Goal: Find specific fact: Find specific fact

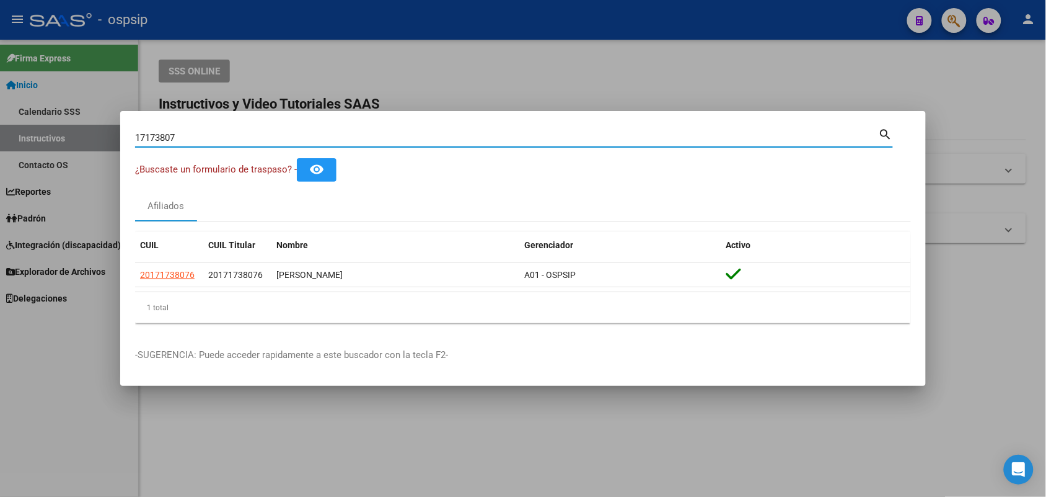
click at [200, 132] on input "17173807" at bounding box center [507, 137] width 744 height 11
type input "41882564"
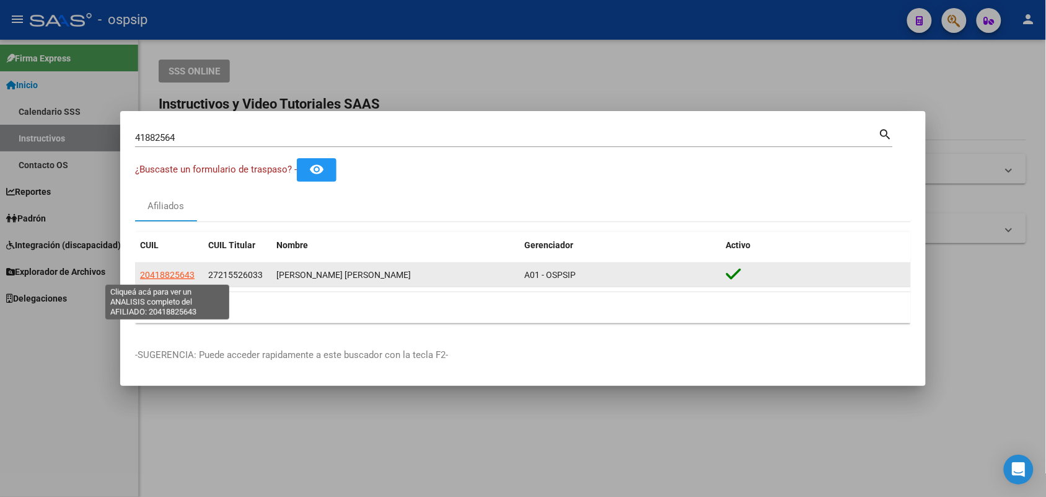
click at [156, 271] on span "20418825643" at bounding box center [167, 275] width 55 height 10
type textarea "20418825643"
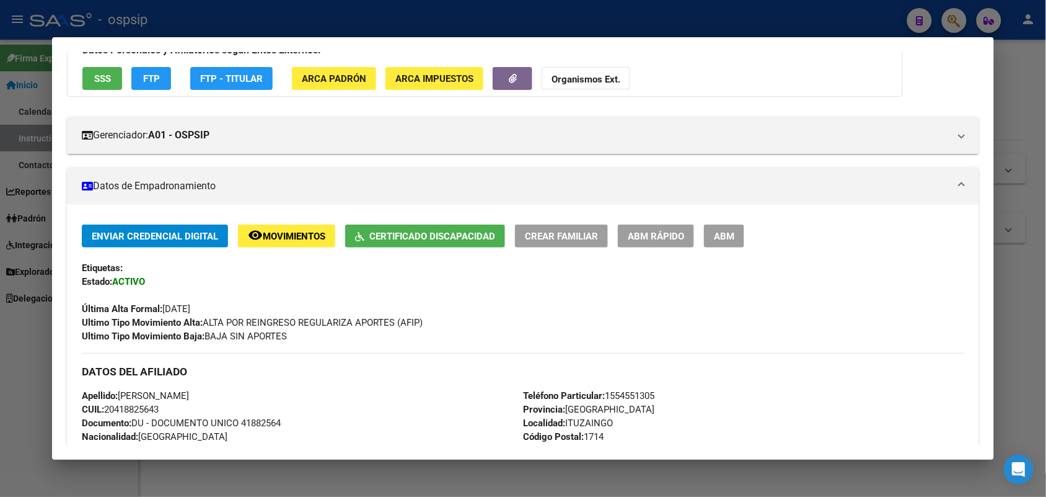
scroll to position [232, 0]
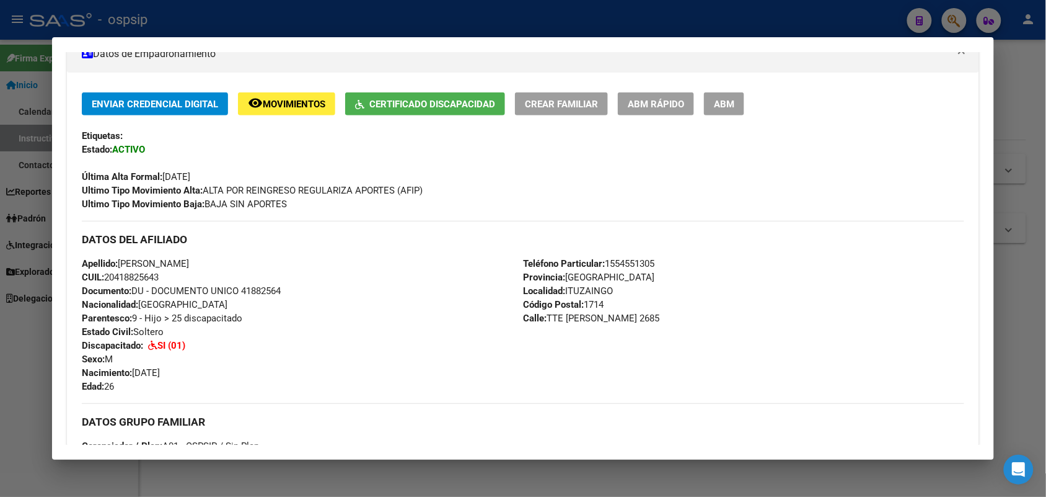
click at [262, 292] on span "Documento: DU - DOCUMENTO UNICO 41882564" at bounding box center [181, 290] width 199 height 11
copy span "41882564"
click at [293, 307] on div "Apellido: [PERSON_NAME]: 20418825643 Documento: DU - DOCUMENTO UNICO 41882564 N…" at bounding box center [302, 325] width 441 height 136
click at [0, 270] on div at bounding box center [523, 248] width 1046 height 497
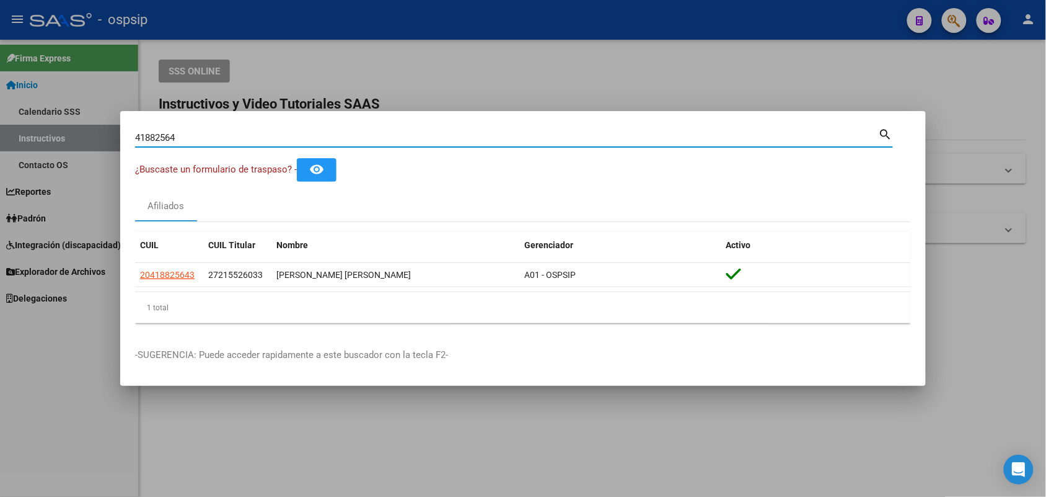
click at [255, 133] on input "41882564" at bounding box center [507, 137] width 744 height 11
type input "95641611"
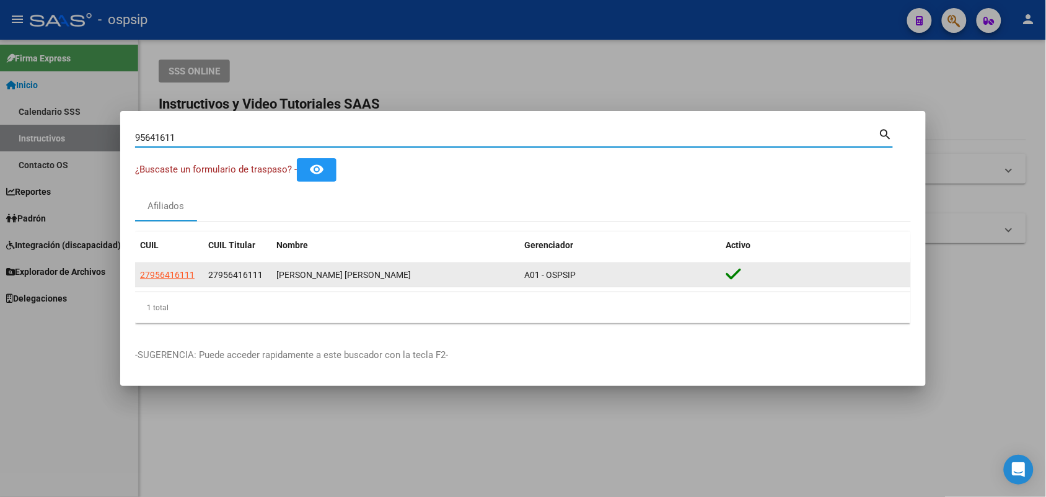
click at [150, 281] on app-link-go-to "27956416111" at bounding box center [167, 275] width 55 height 14
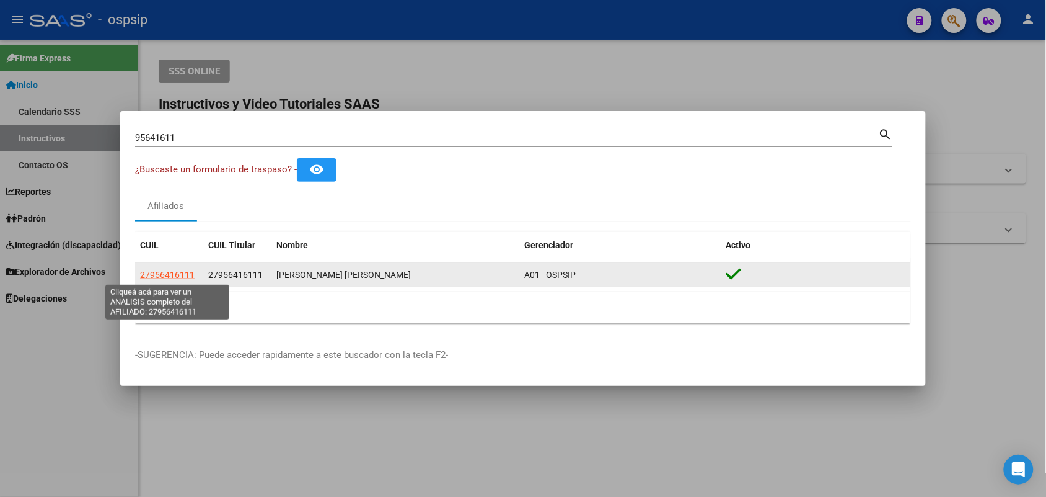
click at [164, 279] on span "27956416111" at bounding box center [167, 275] width 55 height 10
type textarea "27956416111"
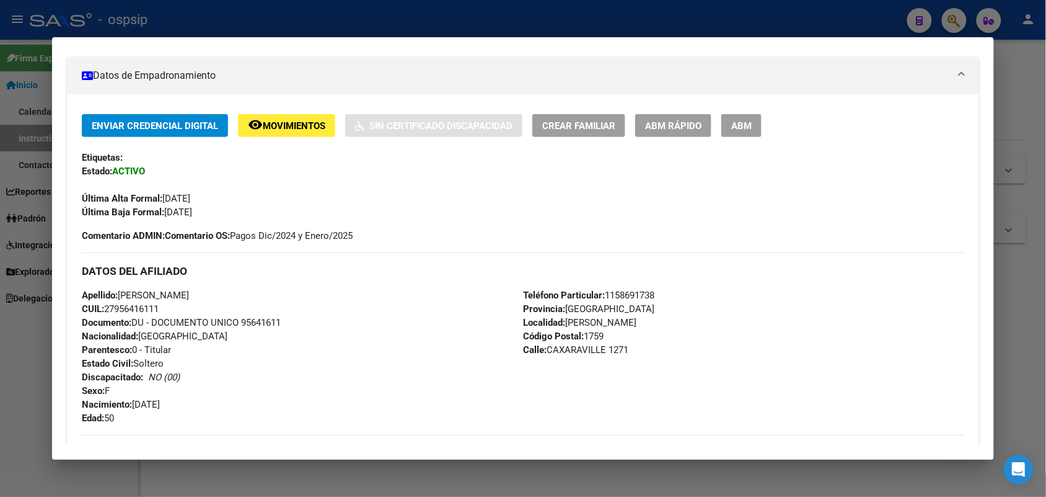
scroll to position [387, 0]
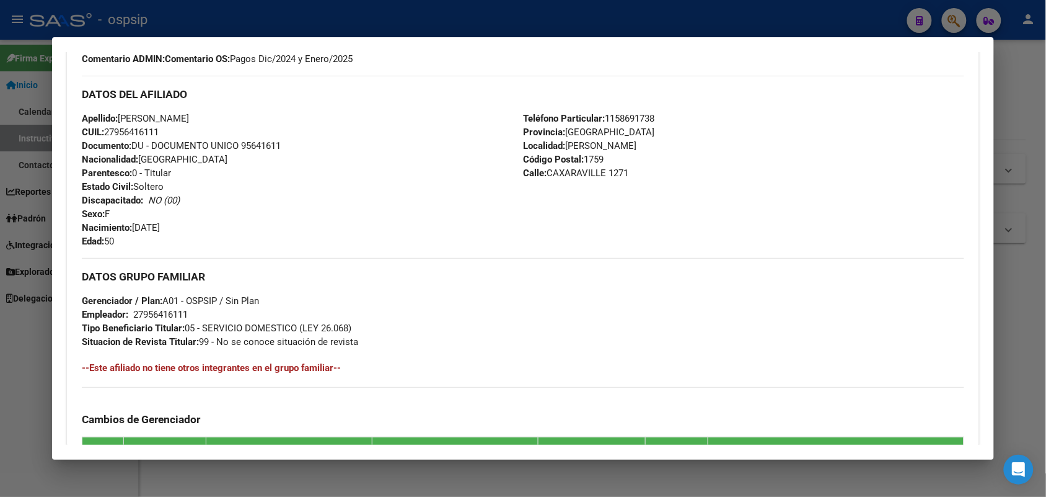
click at [249, 149] on span "Documento: DU - DOCUMENTO UNICO 95641611" at bounding box center [181, 145] width 199 height 11
drag, startPoint x: 249, startPoint y: 149, endPoint x: 308, endPoint y: 156, distance: 60.0
click at [308, 156] on div "Apellido: [PERSON_NAME] CUIL: 27956416111 Documento: DU - DOCUMENTO UNICO 95641…" at bounding box center [302, 180] width 441 height 136
click at [254, 140] on span "Documento: DU - DOCUMENTO UNICO 95641611" at bounding box center [181, 145] width 199 height 11
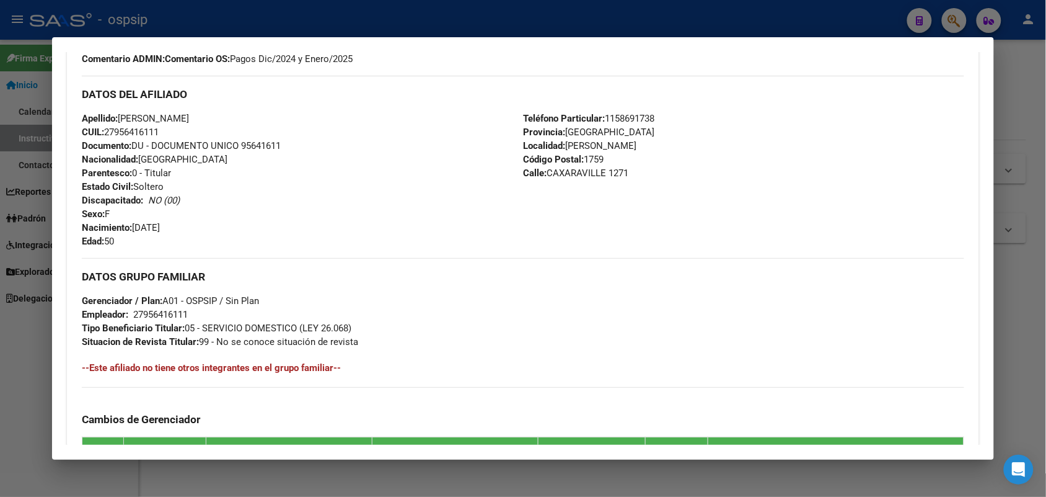
click at [254, 140] on span "Documento: DU - DOCUMENTO UNICO 95641611" at bounding box center [181, 145] width 199 height 11
copy span "95641611"
